Goal: Task Accomplishment & Management: Manage account settings

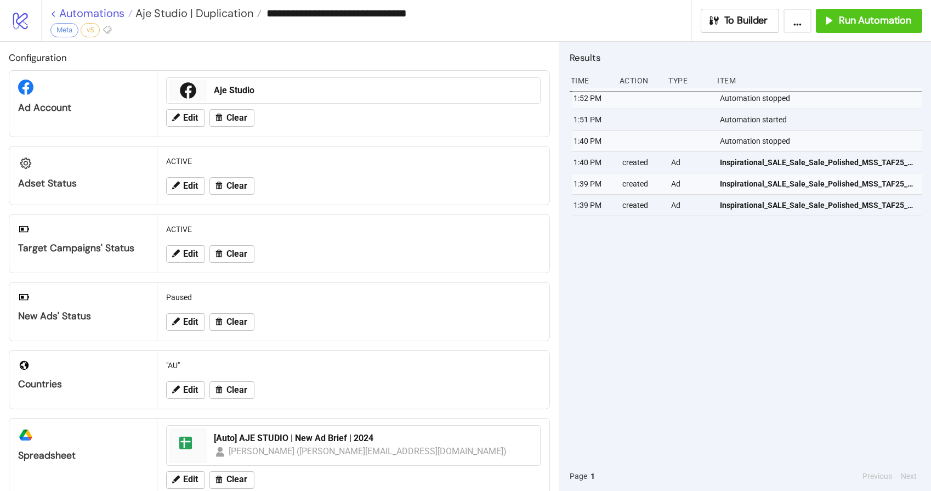
click at [103, 9] on link "< Automations" at bounding box center [91, 13] width 82 height 11
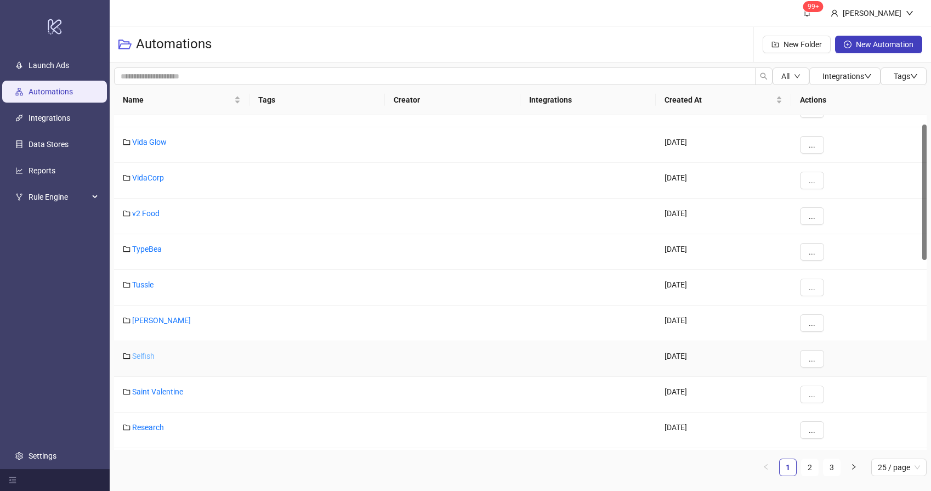
scroll to position [26, 0]
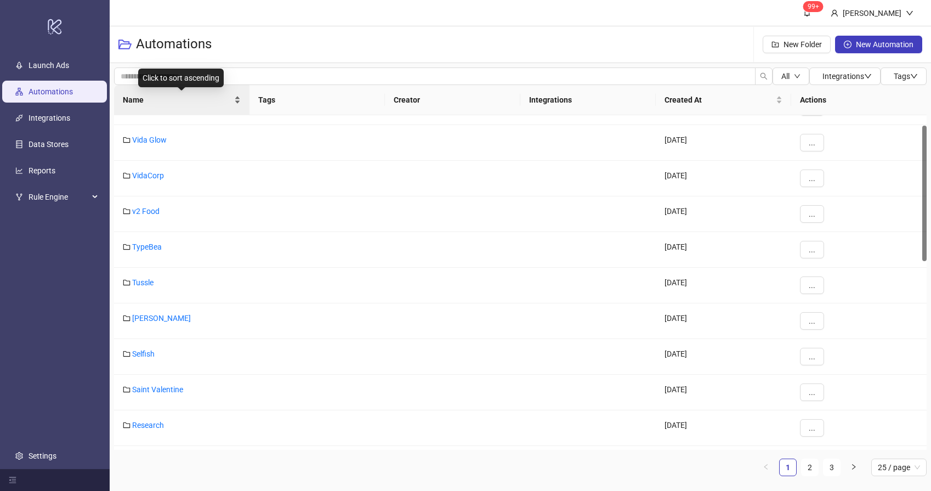
click at [169, 98] on span "Name" at bounding box center [177, 100] width 109 height 12
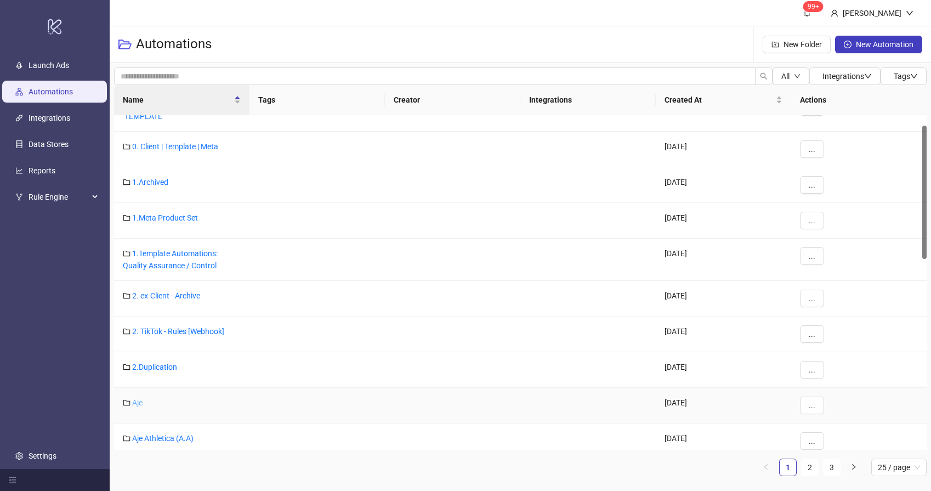
click at [139, 405] on link "Aje" at bounding box center [137, 402] width 10 height 9
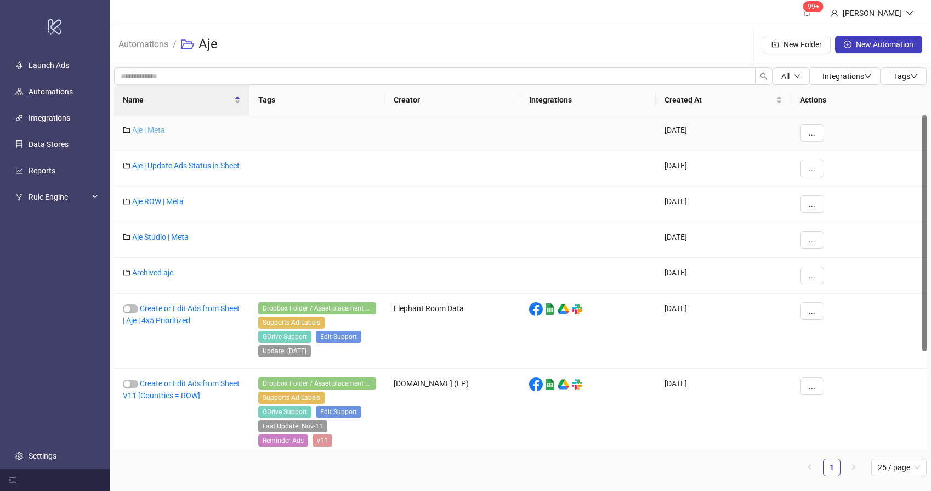
click at [150, 132] on link "Aje | Meta" at bounding box center [148, 130] width 33 height 9
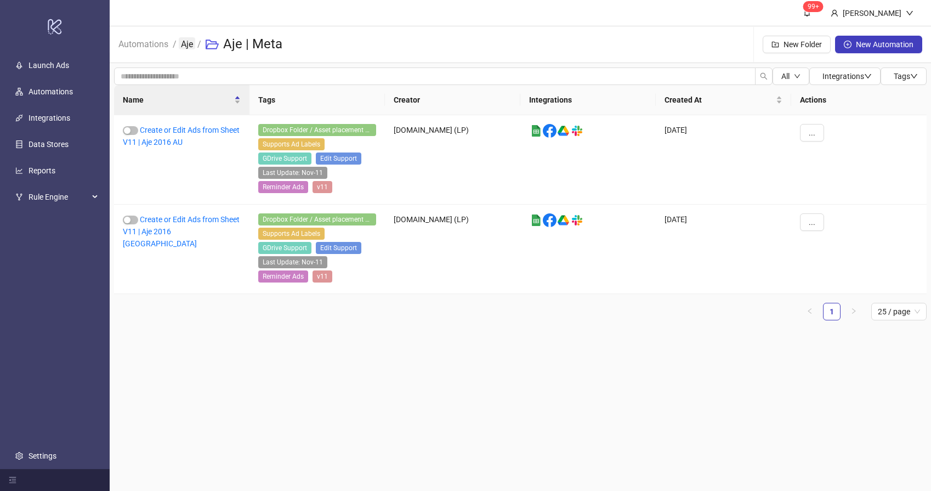
click at [190, 45] on link "Aje" at bounding box center [187, 43] width 16 height 12
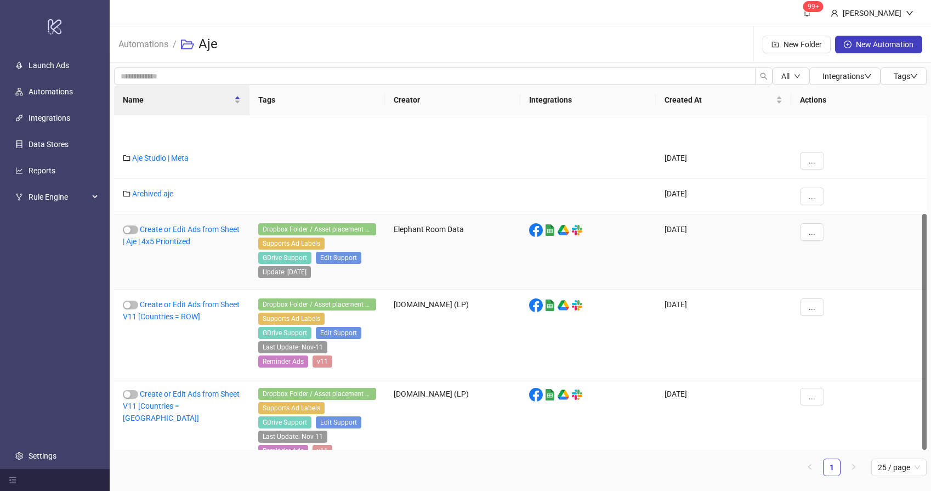
scroll to position [140, 0]
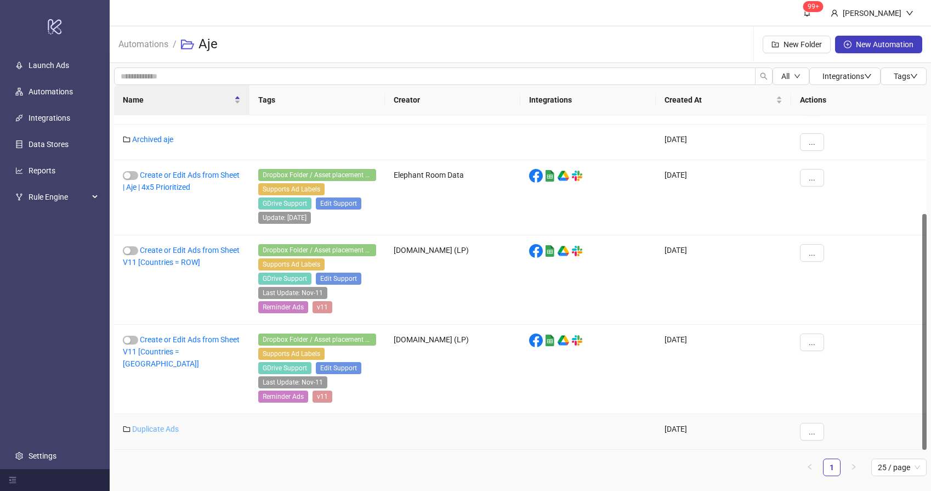
click at [152, 428] on link "Duplicate Ads" at bounding box center [155, 429] width 47 height 9
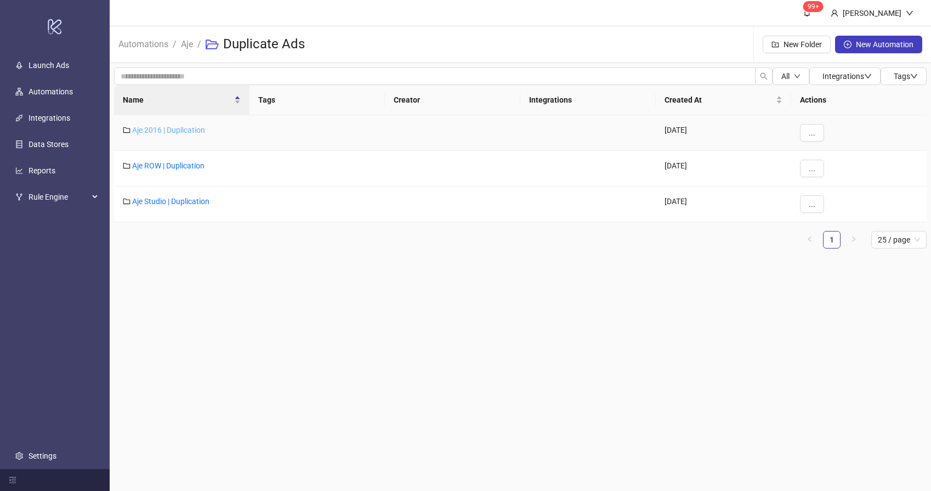
click at [190, 133] on link "Aje 2016 | Duplication" at bounding box center [168, 130] width 73 height 9
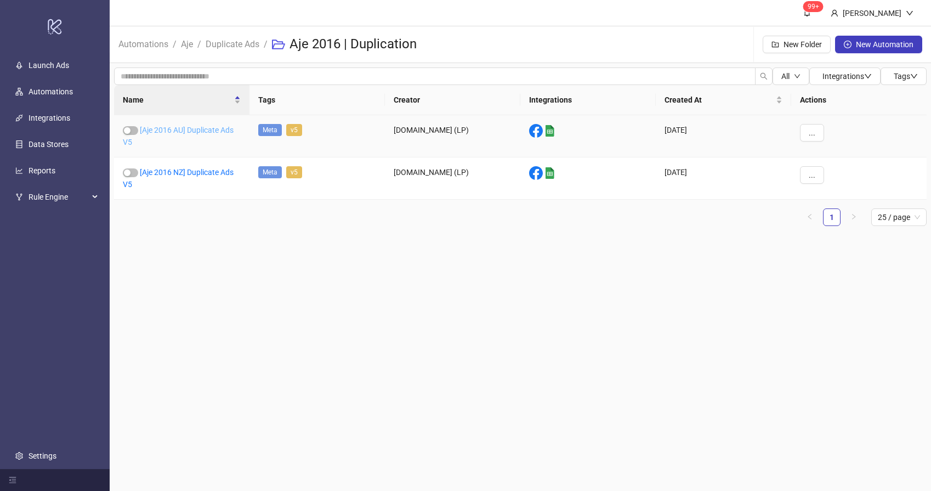
click at [208, 127] on link "[Aje 2016 AU] Duplicate Ads V5" at bounding box center [178, 136] width 111 height 21
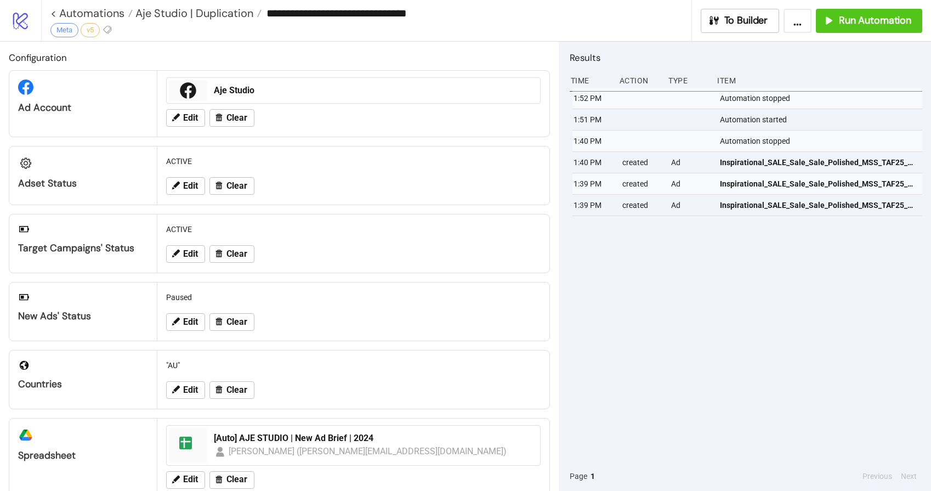
type input "**********"
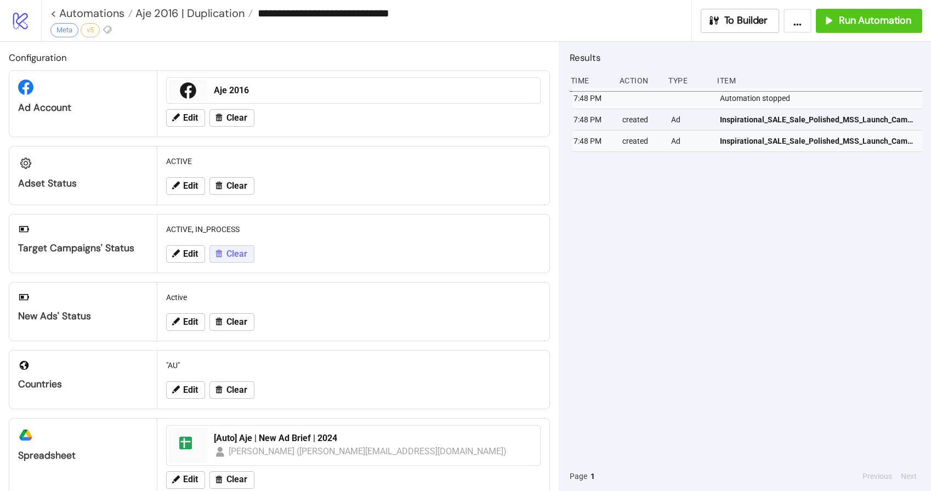
click at [235, 252] on span "Clear" at bounding box center [237, 254] width 21 height 10
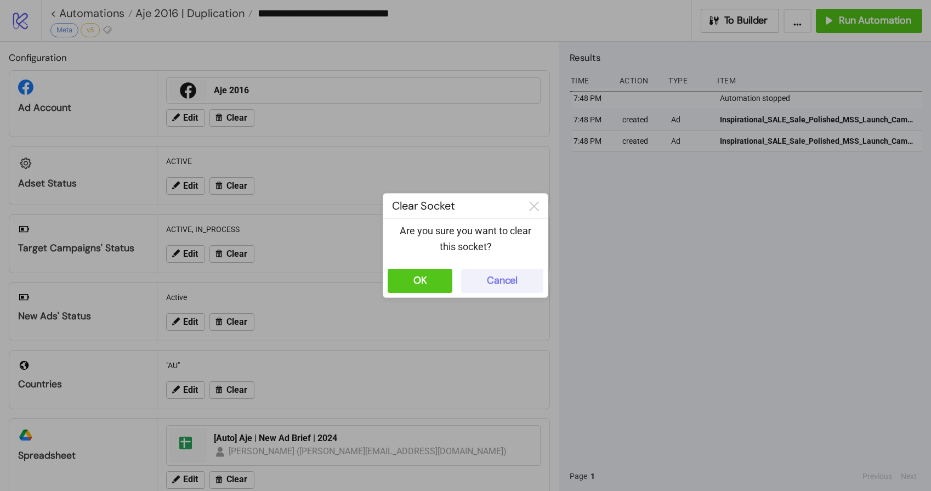
click at [515, 281] on div "Cancel" at bounding box center [502, 280] width 31 height 13
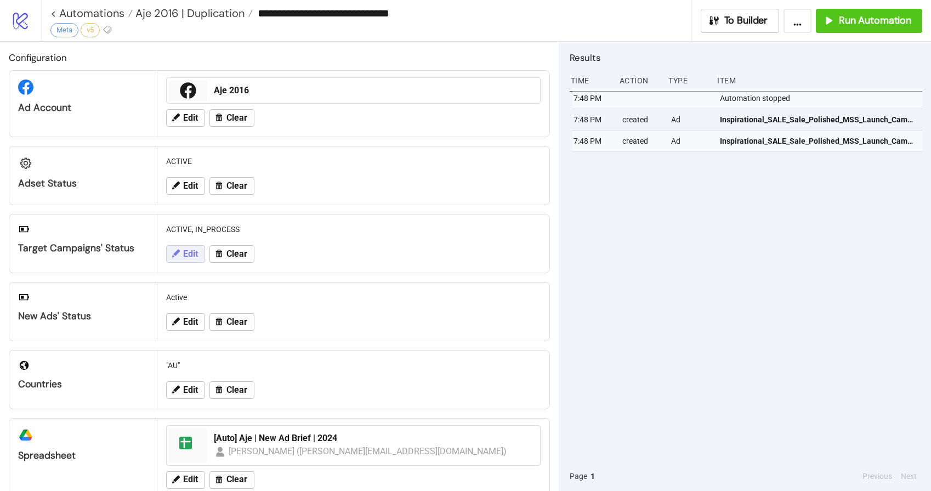
click at [181, 256] on button "Edit" at bounding box center [185, 254] width 39 height 18
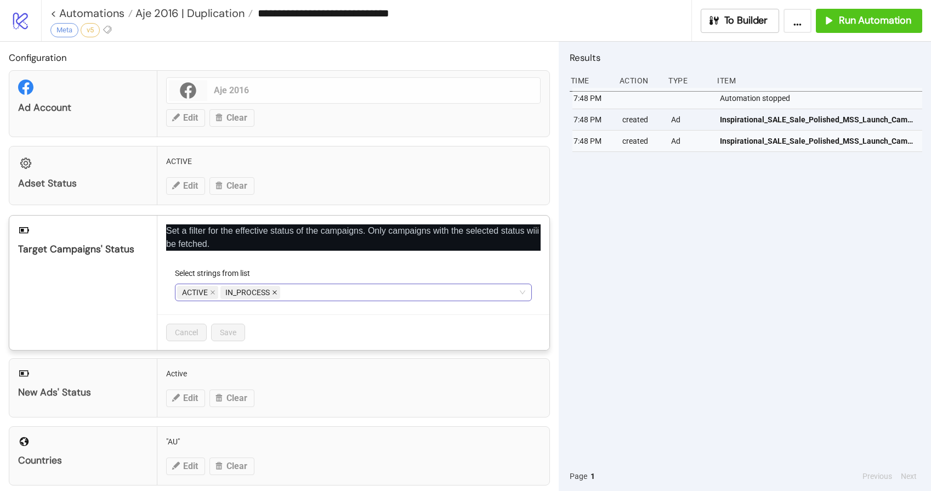
click at [275, 293] on icon "close" at bounding box center [275, 293] width 4 height 4
click at [232, 331] on span "Save" at bounding box center [228, 332] width 16 height 9
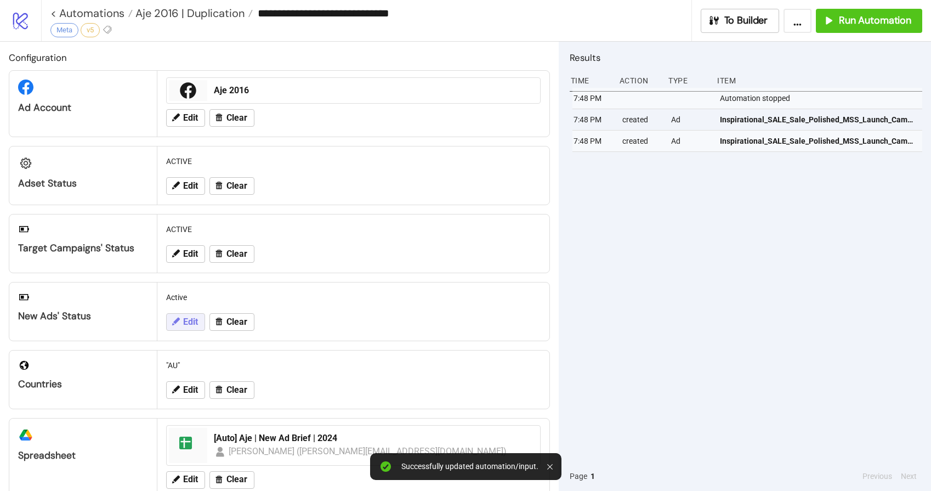
click at [193, 322] on span "Edit" at bounding box center [190, 322] width 15 height 10
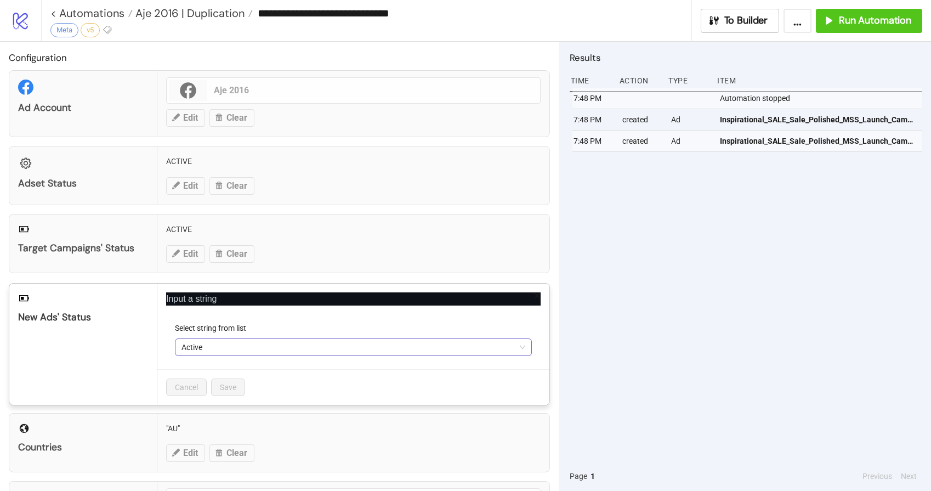
click at [252, 350] on span "Active" at bounding box center [354, 347] width 344 height 16
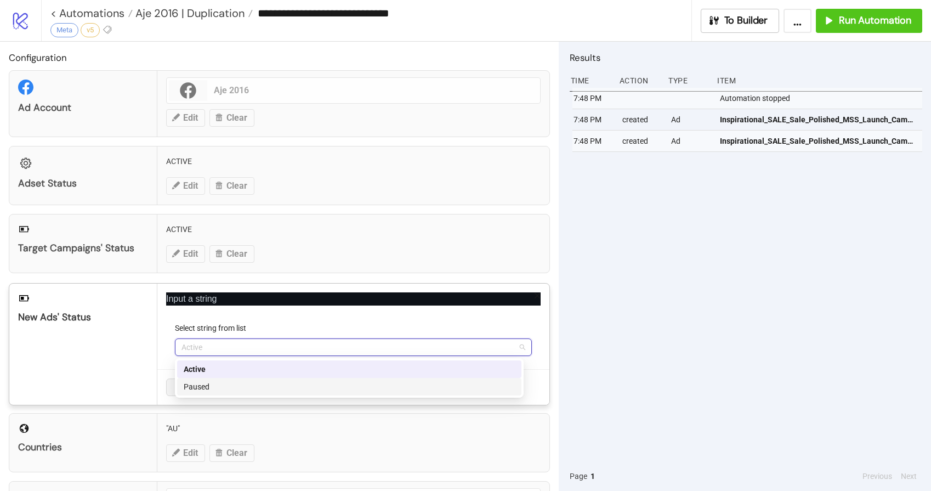
click at [218, 389] on div "Paused" at bounding box center [349, 387] width 331 height 12
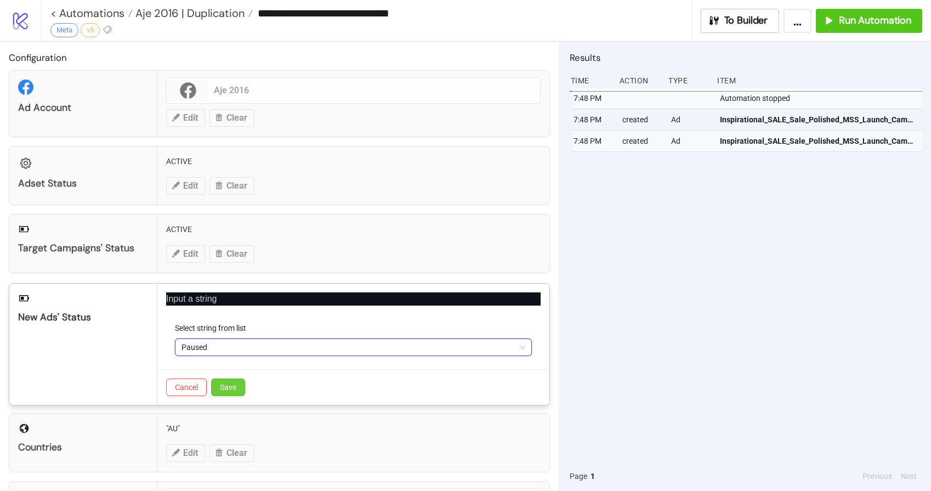
click at [231, 392] on button "Save" at bounding box center [228, 388] width 34 height 18
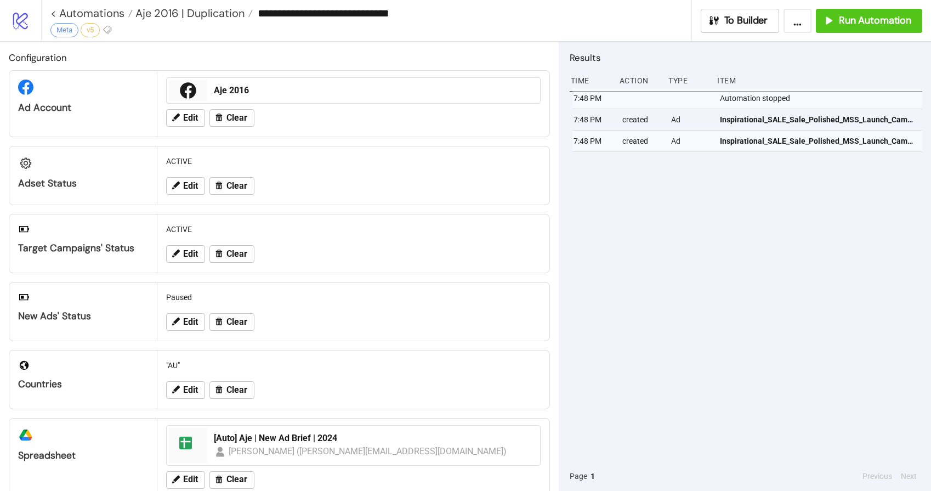
click at [787, 258] on div "7:48 PM Automation stopped 7:48 PM created Ad Inspirational_SALE_Sale_Polished_…" at bounding box center [746, 275] width 353 height 374
click at [852, 19] on span "Run Automation" at bounding box center [875, 20] width 72 height 13
